Goal: Navigation & Orientation: Find specific page/section

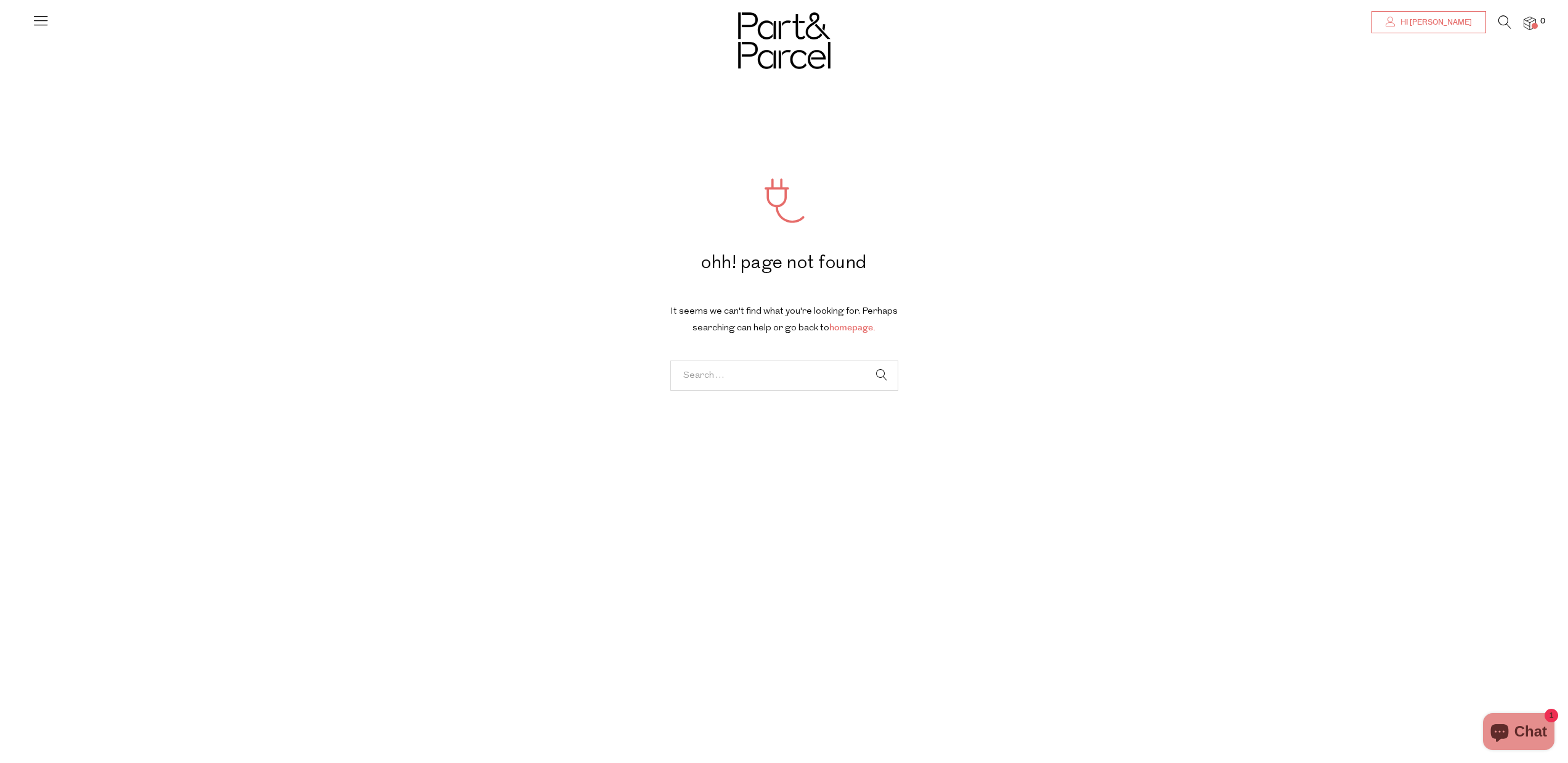
click at [1444, 17] on span "Hi [PERSON_NAME]" at bounding box center [1435, 23] width 75 height 11
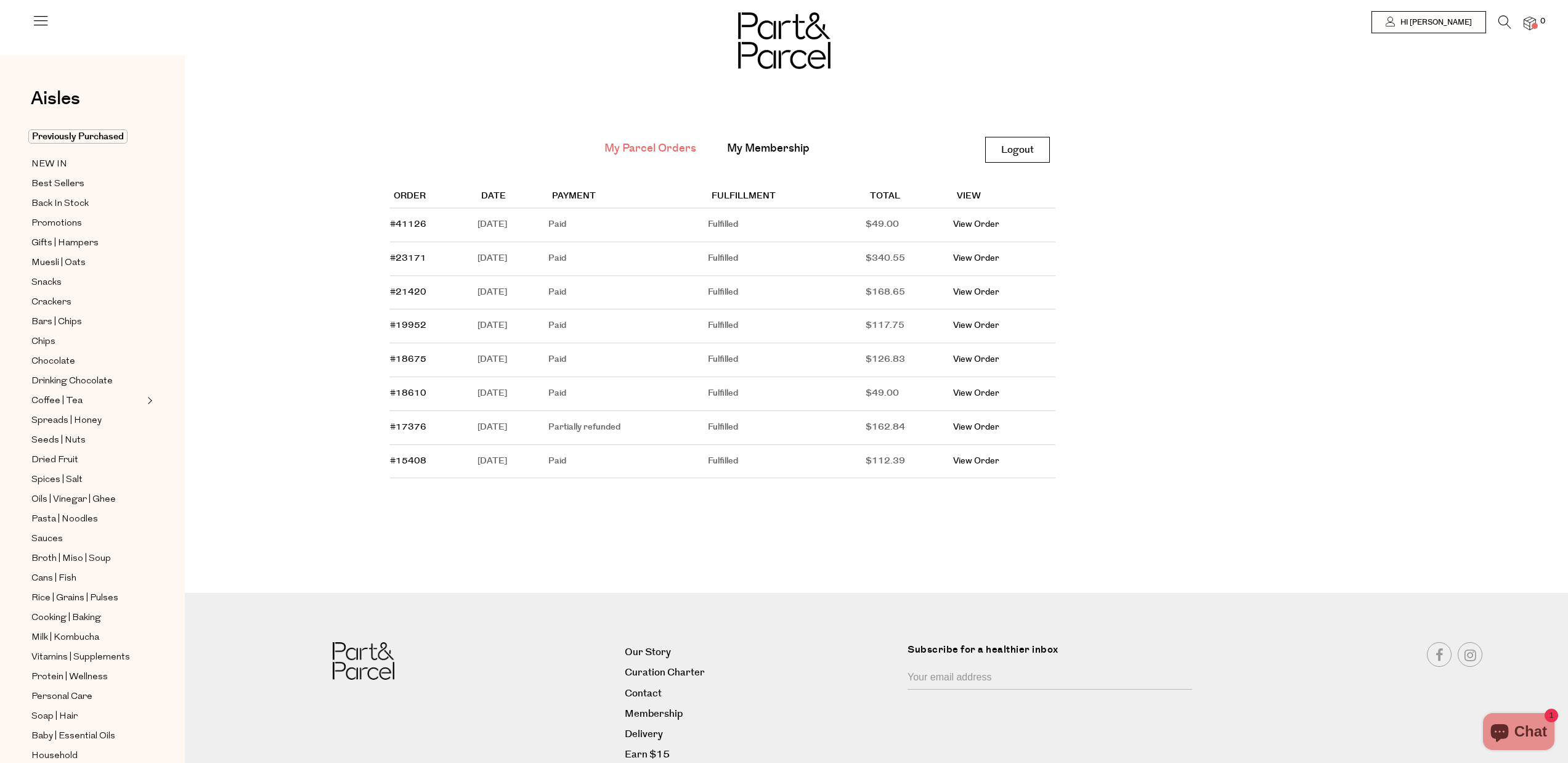
click at [1533, 27] on span at bounding box center [1535, 25] width 6 height 6
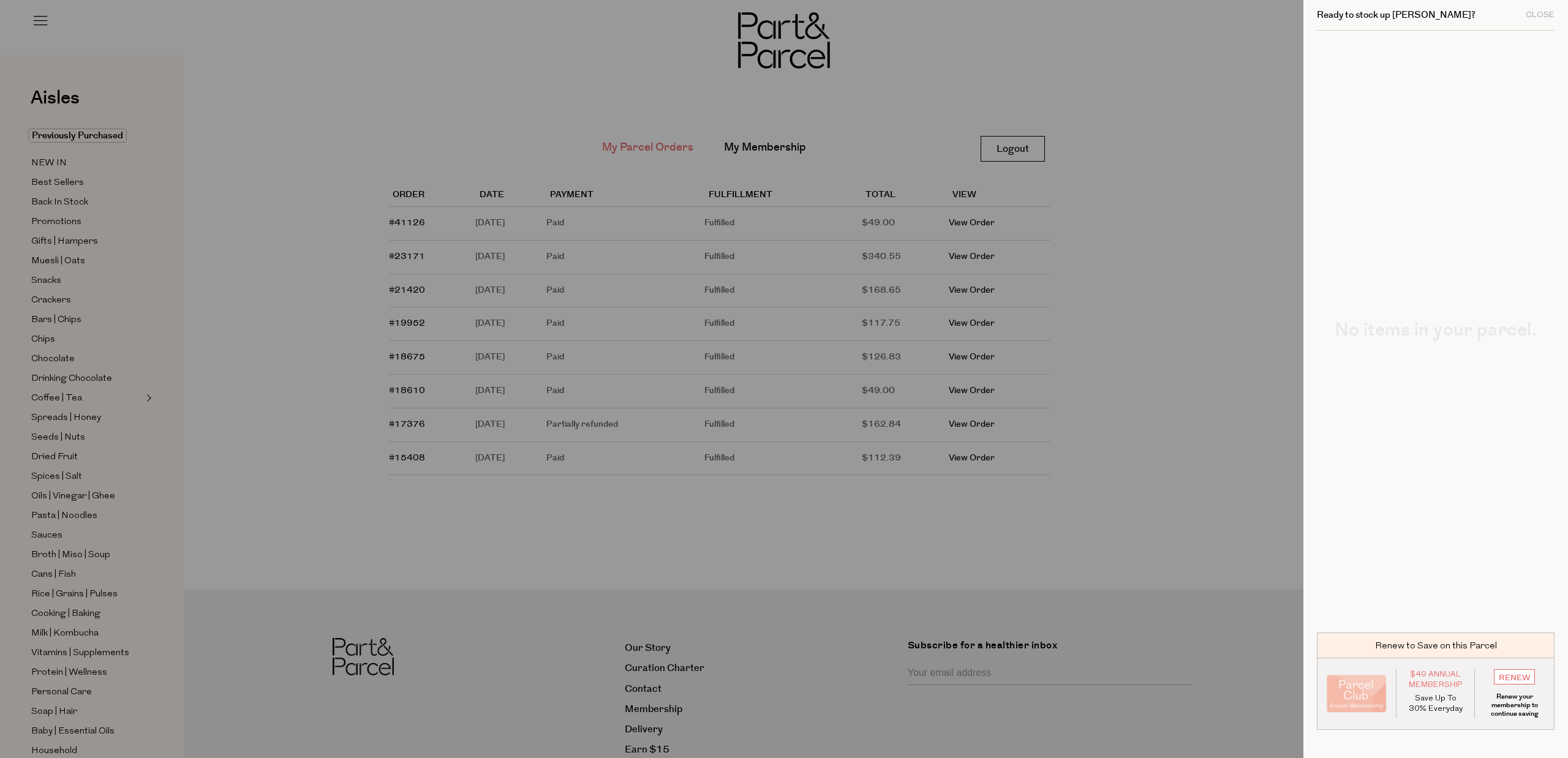
click at [1132, 421] on div at bounding box center [784, 379] width 1568 height 758
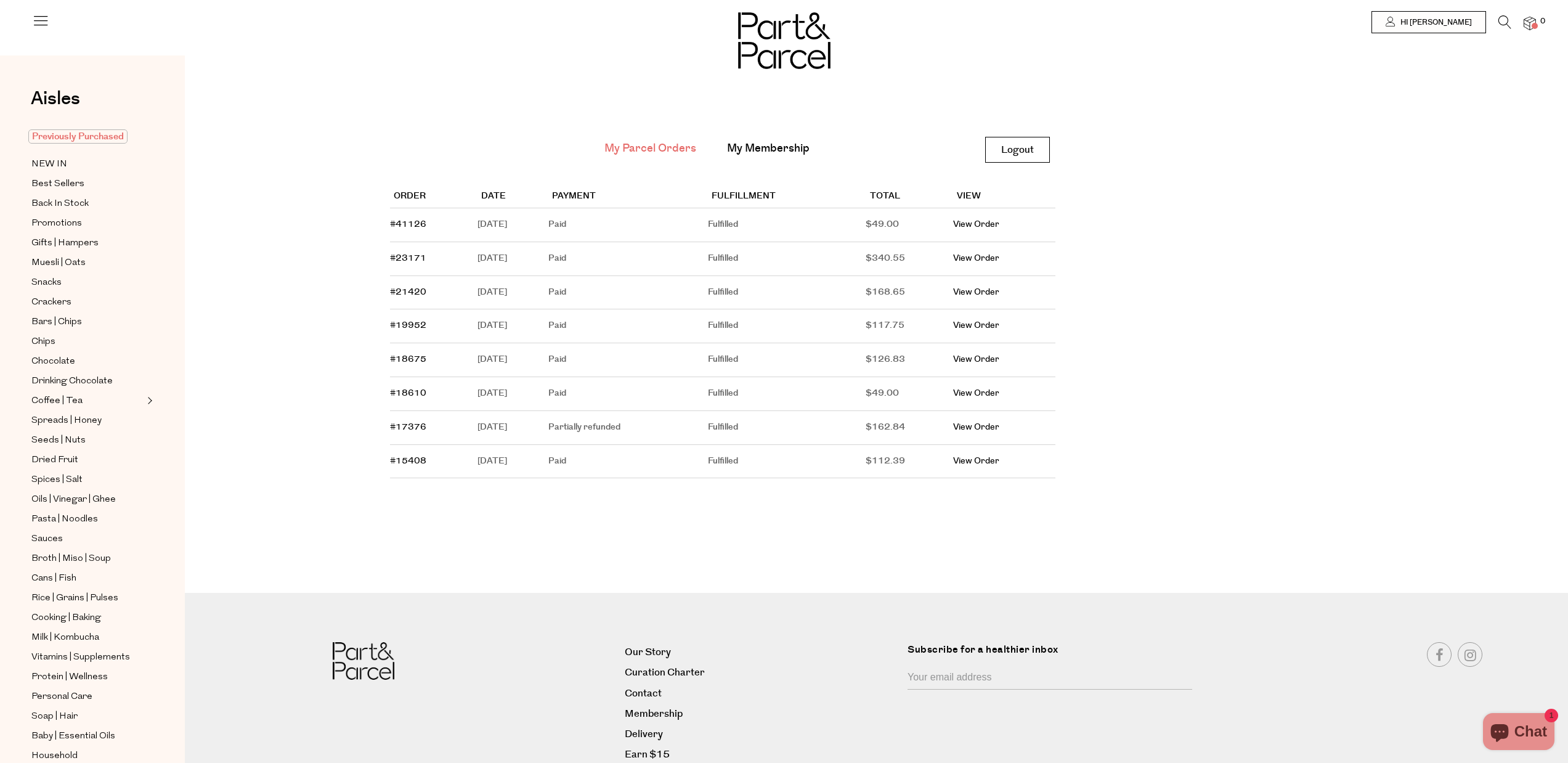
click at [45, 132] on span "Previously Purchased" at bounding box center [78, 136] width 99 height 14
click at [37, 163] on span "NEW IN" at bounding box center [49, 165] width 36 height 15
